Goal: Communication & Community: Answer question/provide support

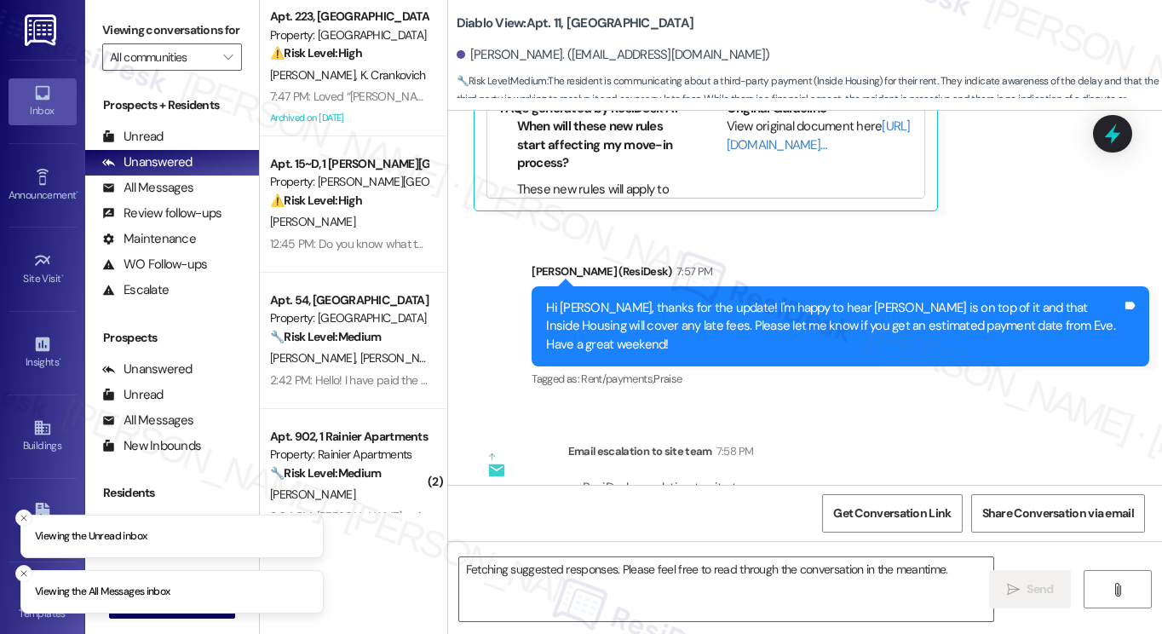
scroll to position [1333, 0]
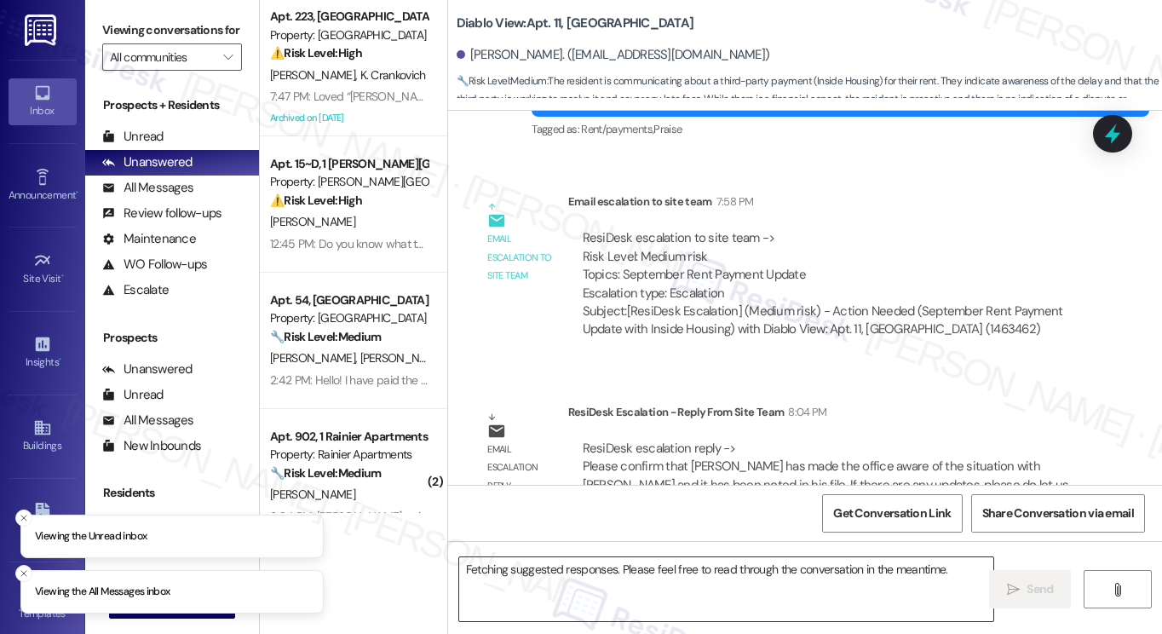
click at [661, 581] on textarea "Fetching suggested responses. Please feel free to read through the conversation…" at bounding box center [726, 589] width 534 height 64
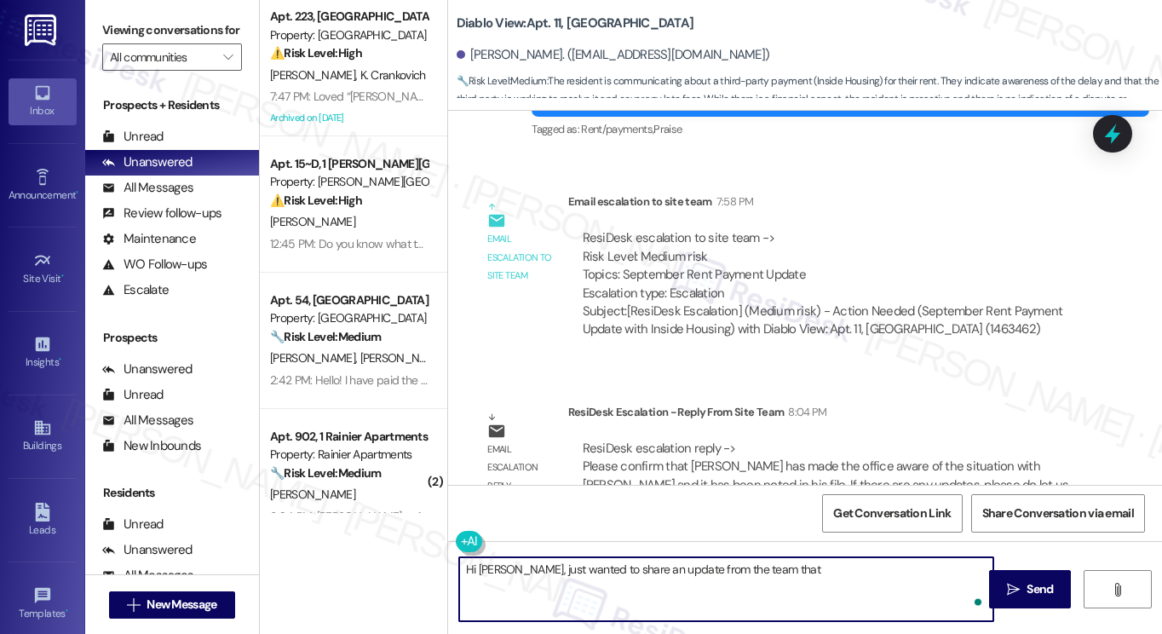
paste textarea "[PERSON_NAME] has made the office aware of the situation with [PERSON_NAME] and…"
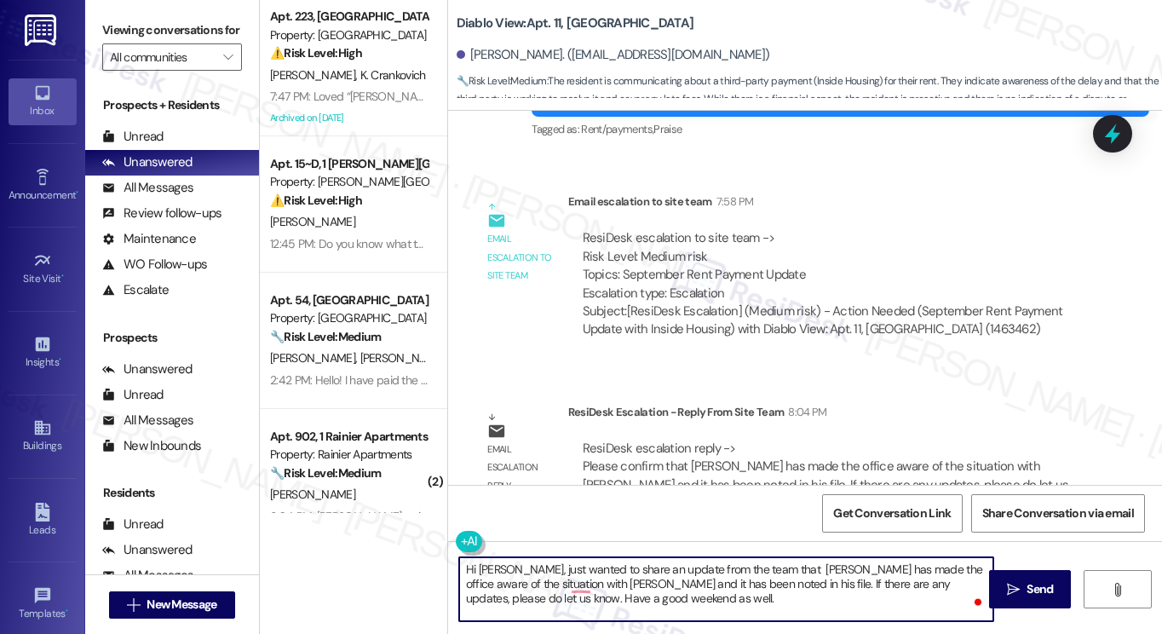
click at [551, 583] on textarea "Hi [PERSON_NAME], just wanted to share an update from the team that [PERSON_NAM…" at bounding box center [726, 589] width 534 height 64
click at [644, 600] on textarea "Hi [PERSON_NAME], just wanted to share an update from the team that [PERSON_NAM…" at bounding box center [726, 589] width 534 height 64
drag, startPoint x: 705, startPoint y: 585, endPoint x: 679, endPoint y: 585, distance: 26.4
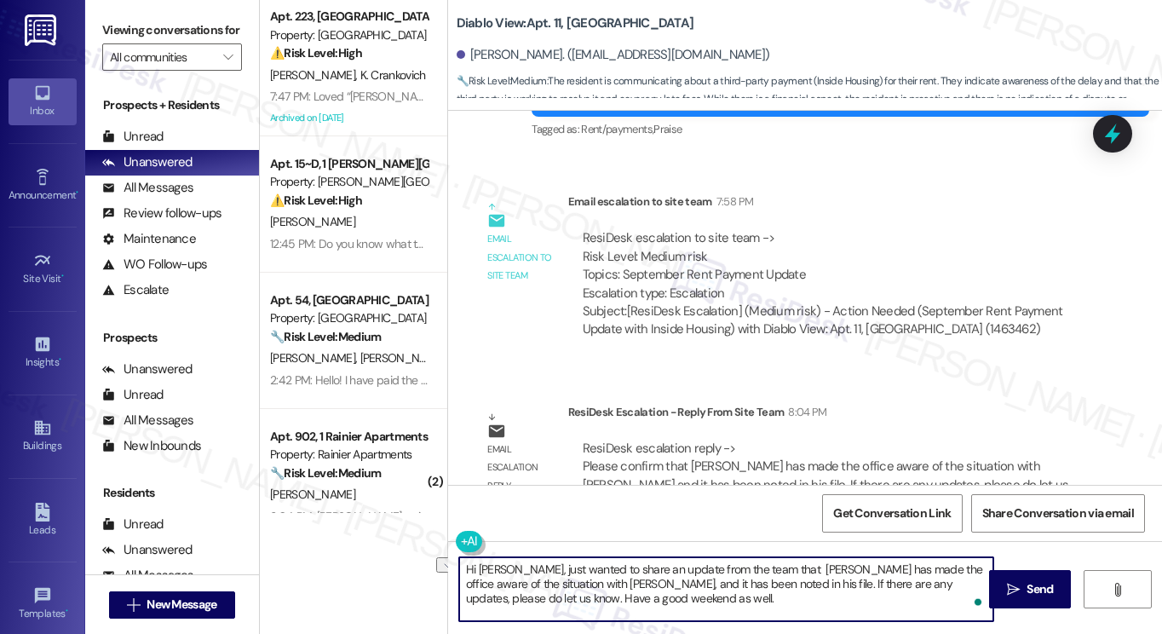
click at [679, 585] on textarea "Hi [PERSON_NAME], just wanted to share an update from the team that [PERSON_NAM…" at bounding box center [726, 589] width 534 height 64
click at [730, 592] on textarea "Hi [PERSON_NAME], just wanted to share an update from the team that [PERSON_NAM…" at bounding box center [726, 589] width 534 height 64
drag, startPoint x: 641, startPoint y: 595, endPoint x: 463, endPoint y: 599, distance: 178.1
click at [463, 599] on textarea "Hi [PERSON_NAME], just wanted to share an update from the team that [PERSON_NAM…" at bounding box center [726, 589] width 534 height 64
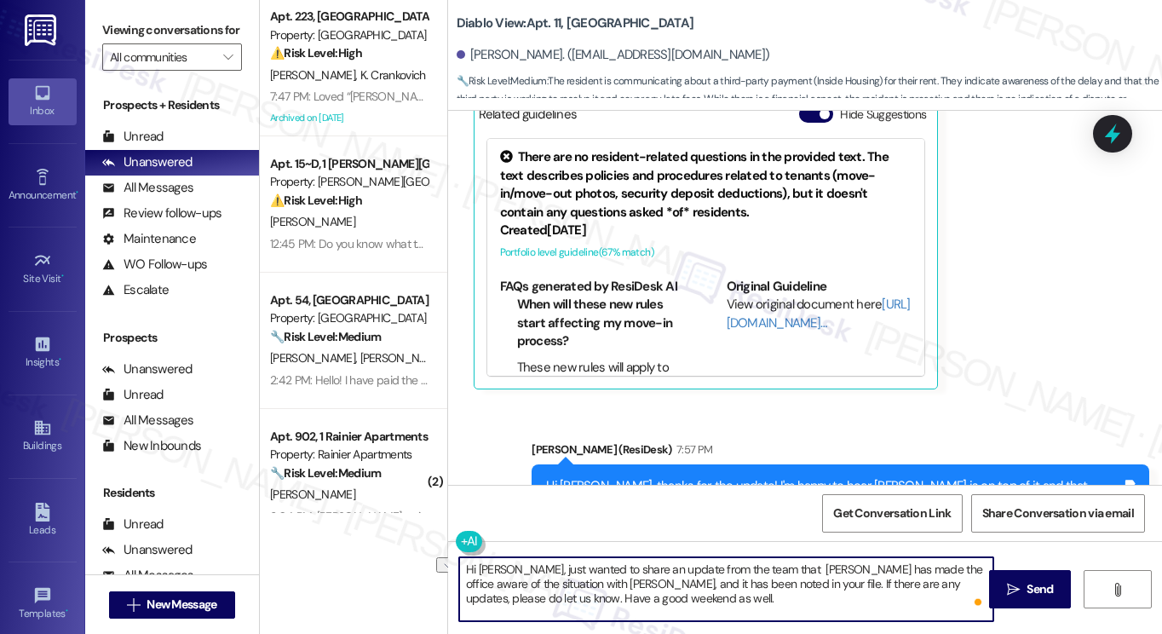
scroll to position [1046, 0]
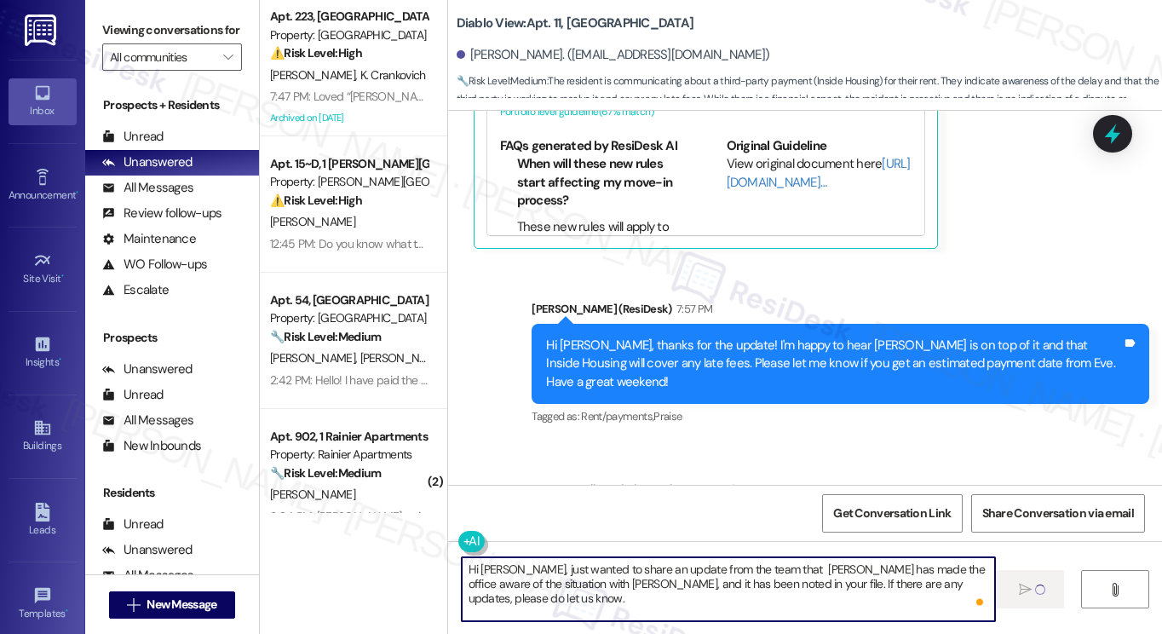
type textarea "Hi [PERSON_NAME], just wanted to share an update from the team that [PERSON_NAM…"
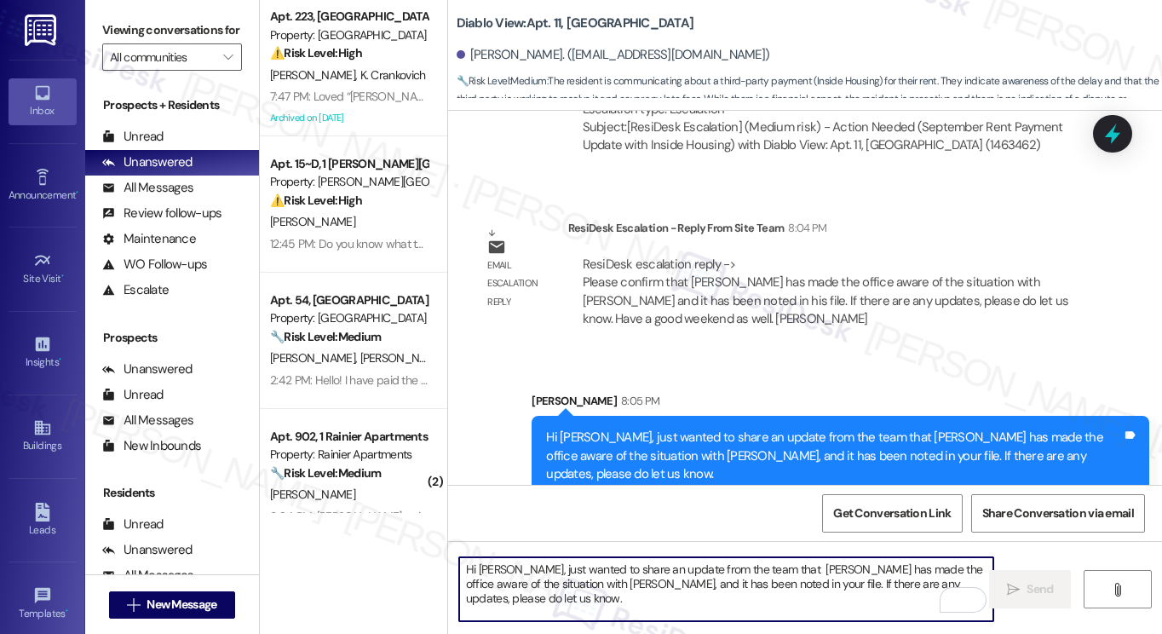
scroll to position [1523, 0]
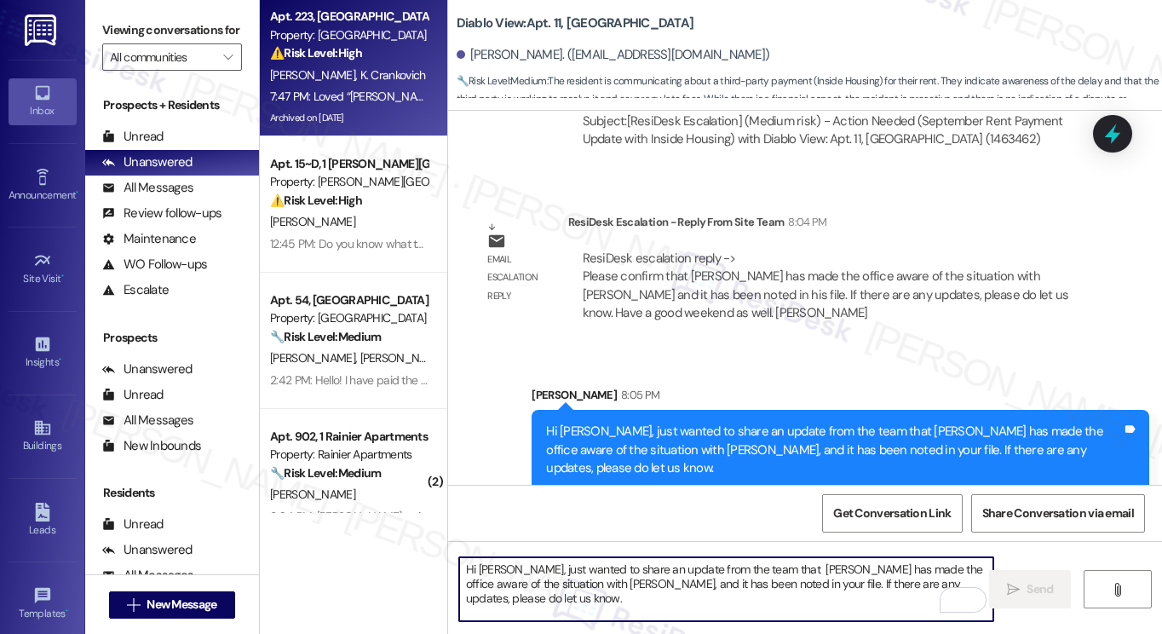
click at [350, 102] on div "7:47 PM: Loved “[PERSON_NAME] ([GEOGRAPHIC_DATA]): Thank you for the update! If…" at bounding box center [653, 96] width 766 height 15
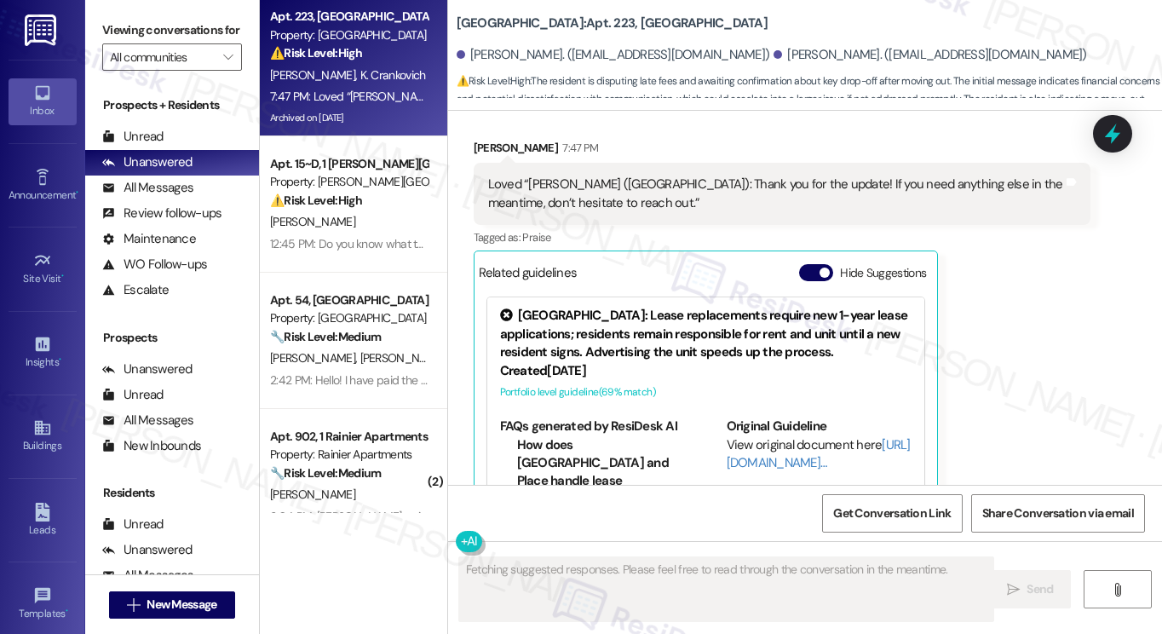
scroll to position [8116, 0]
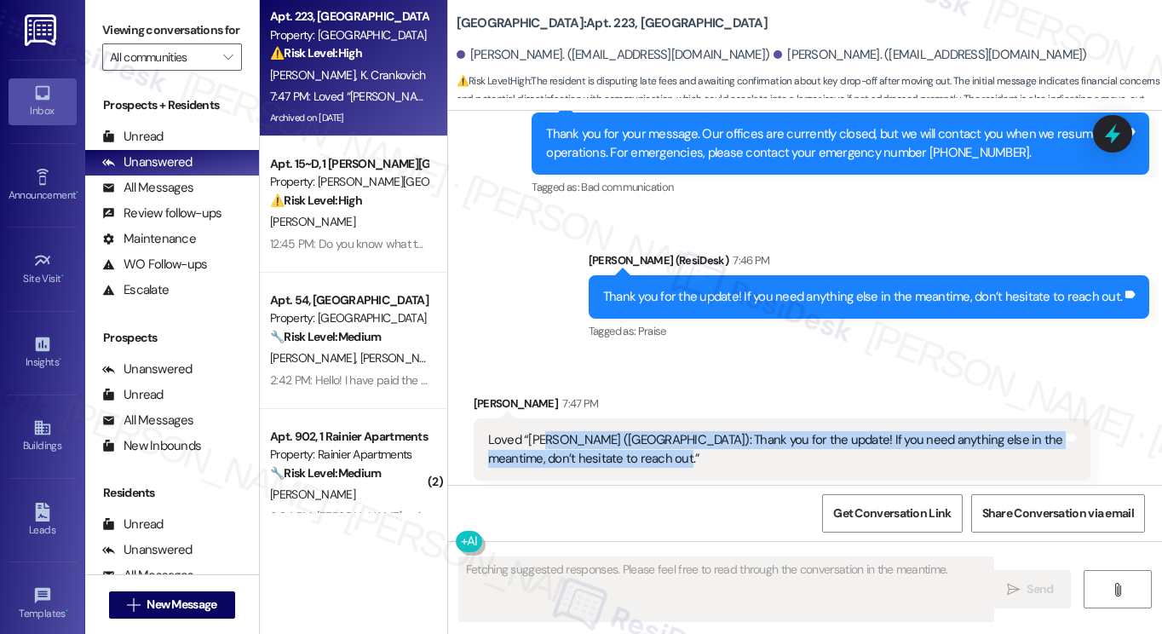
drag, startPoint x: 591, startPoint y: 363, endPoint x: 677, endPoint y: 371, distance: 86.4
click at [661, 418] on div "Loved “[PERSON_NAME] ([GEOGRAPHIC_DATA]): Thank you for the update! If you need…" at bounding box center [783, 449] width 618 height 62
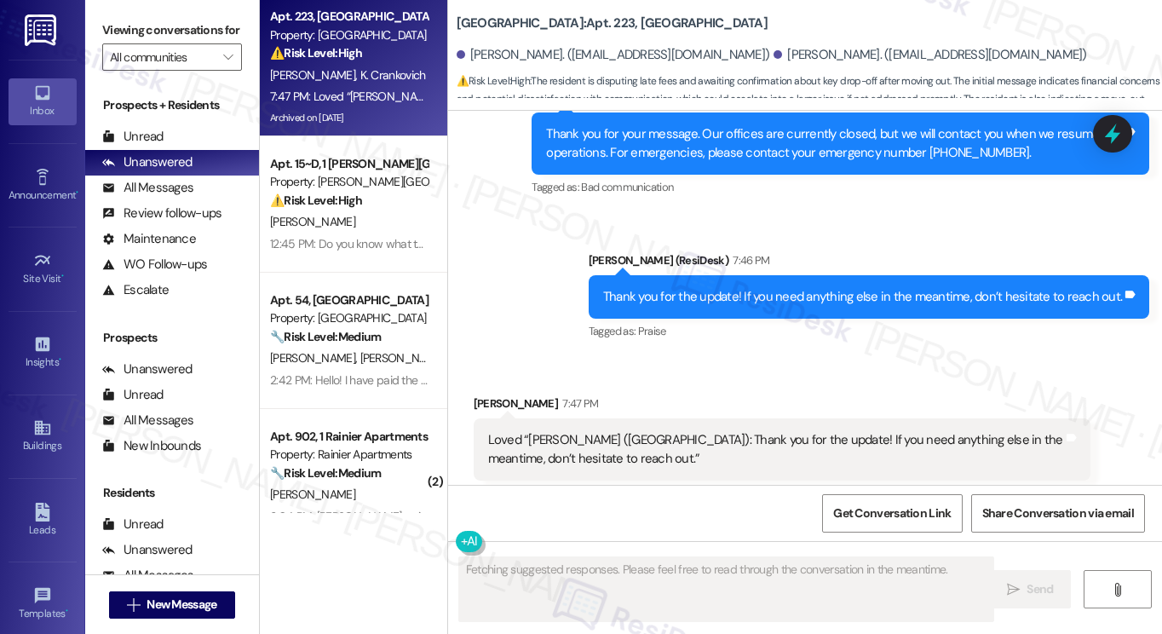
click at [710, 275] on div "Thank you for the update! If you need anything else in the meantime, don’t hesi…" at bounding box center [869, 296] width 560 height 43
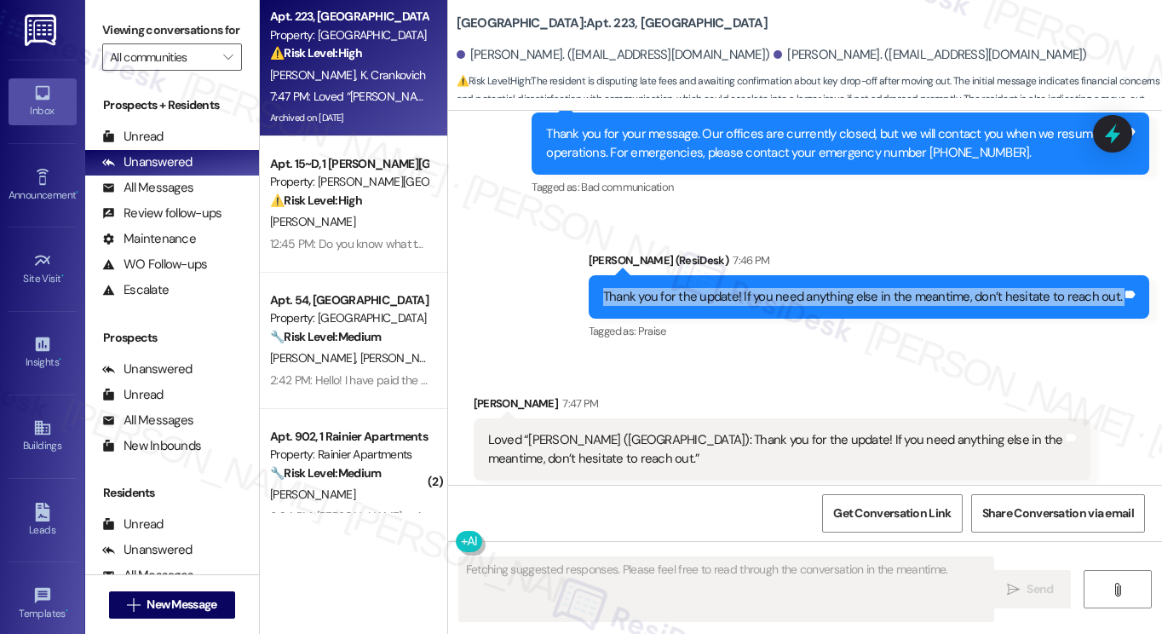
click at [710, 275] on div "Thank you for the update! If you need anything else in the meantime, don’t hesi…" at bounding box center [869, 296] width 560 height 43
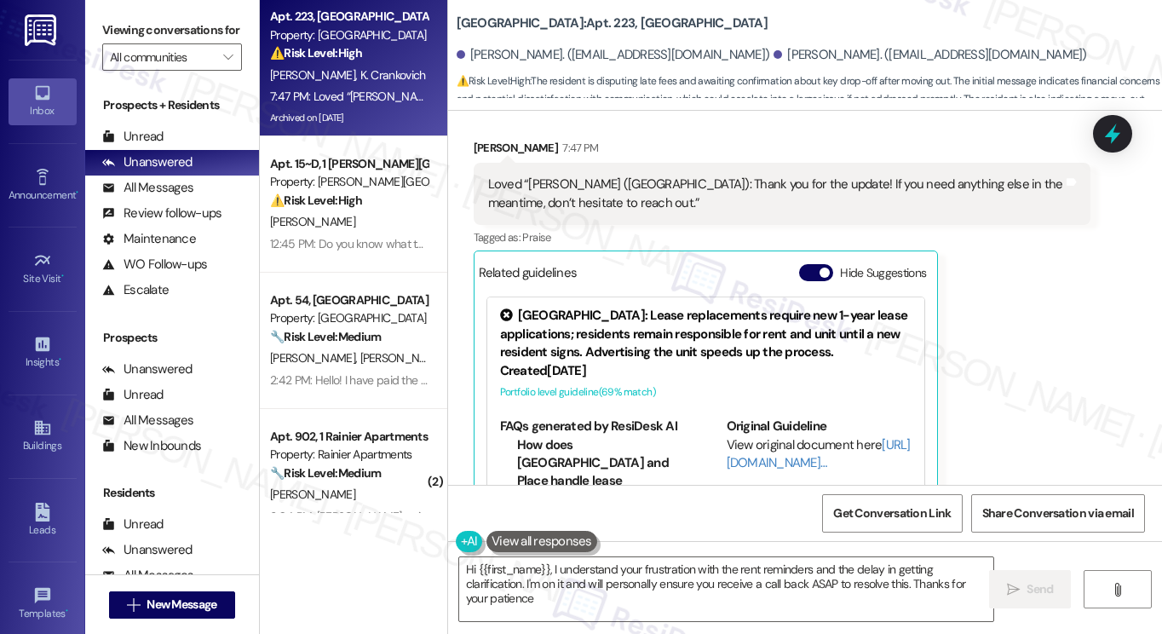
type textarea "Hi {{first_name}}, I understand your frustration with the rent reminders and th…"
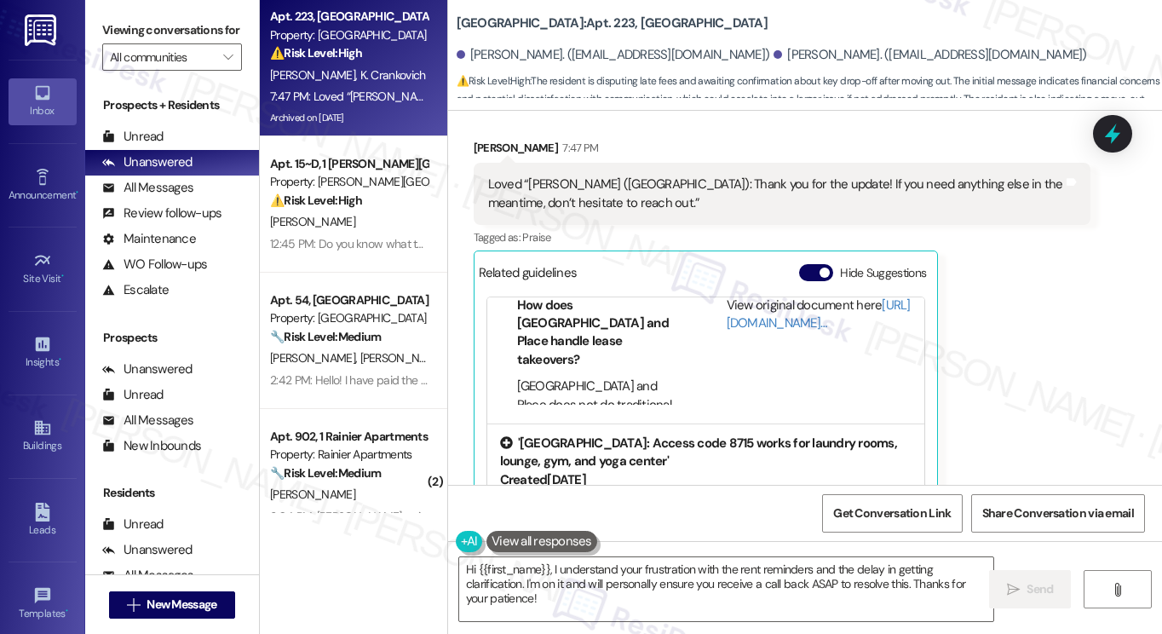
scroll to position [221, 0]
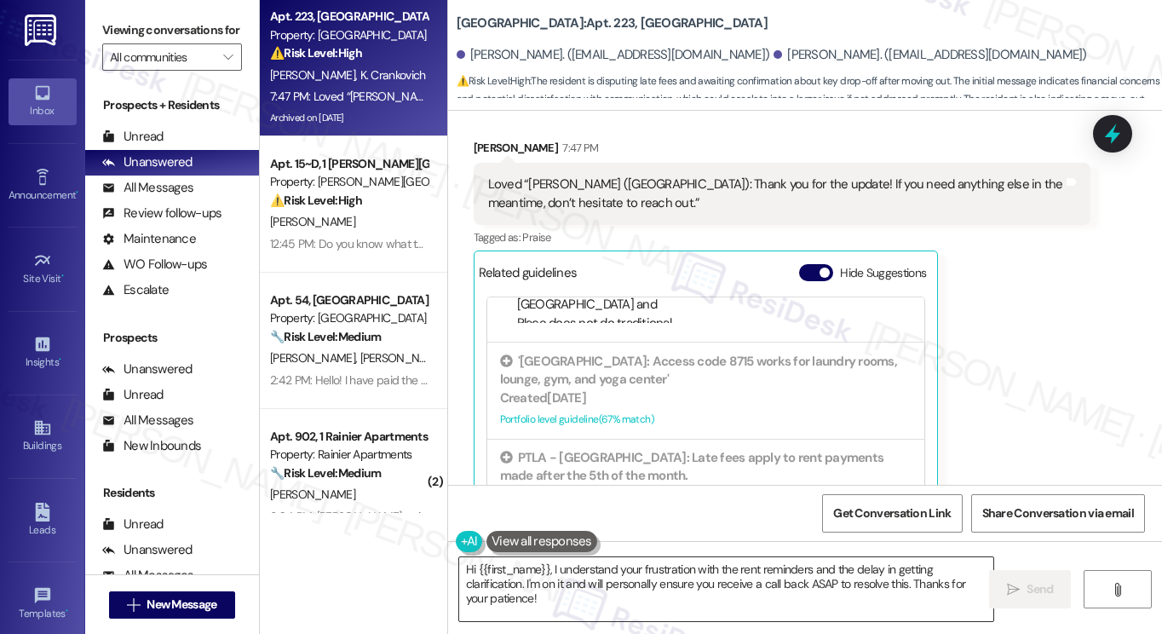
click at [650, 583] on textarea "Hi {{first_name}}, I understand your frustration with the rent reminders and th…" at bounding box center [726, 589] width 534 height 64
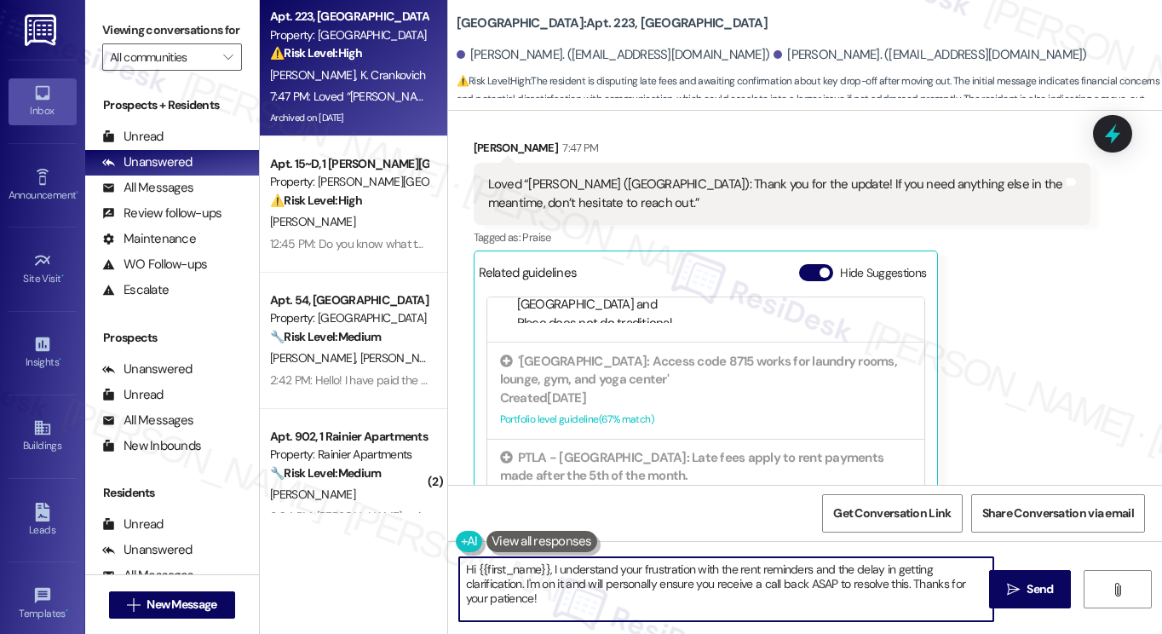
click at [650, 583] on textarea "Hi {{first_name}}, I understand your frustration with the rent reminders and th…" at bounding box center [726, 589] width 534 height 64
